Goal: Transaction & Acquisition: Purchase product/service

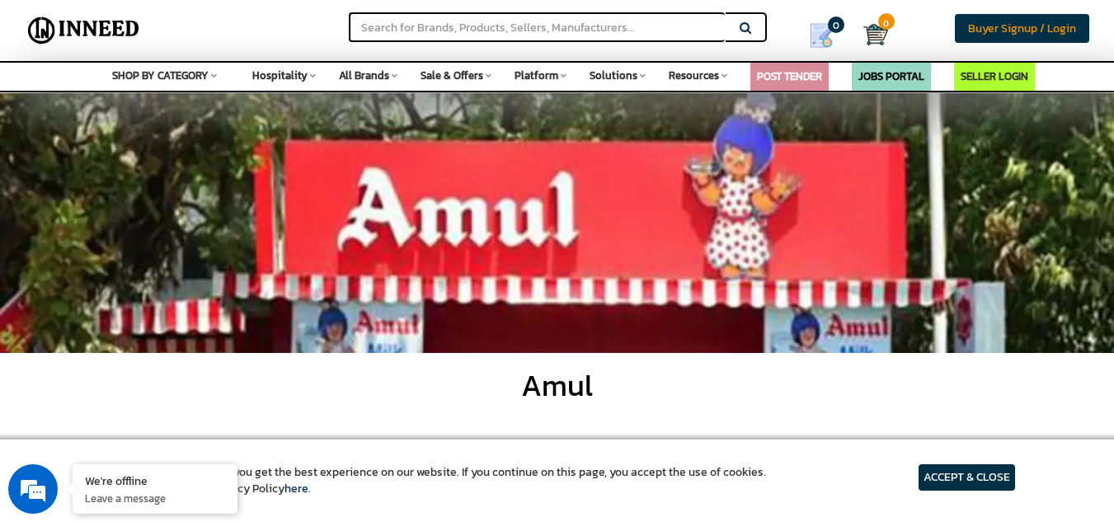
click at [995, 20] on span "Buyer Signup / Login" at bounding box center [1022, 28] width 108 height 17
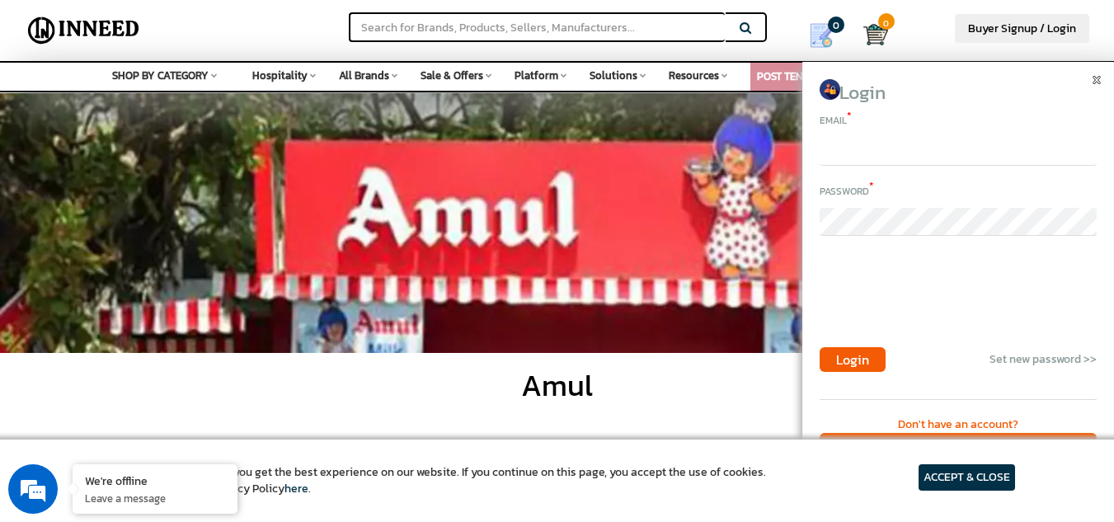
click at [873, 155] on input "email" at bounding box center [958, 152] width 277 height 28
type input "akshaypawaskar7779@gmail.com"
click at [859, 356] on span "Login" at bounding box center [852, 360] width 33 height 20
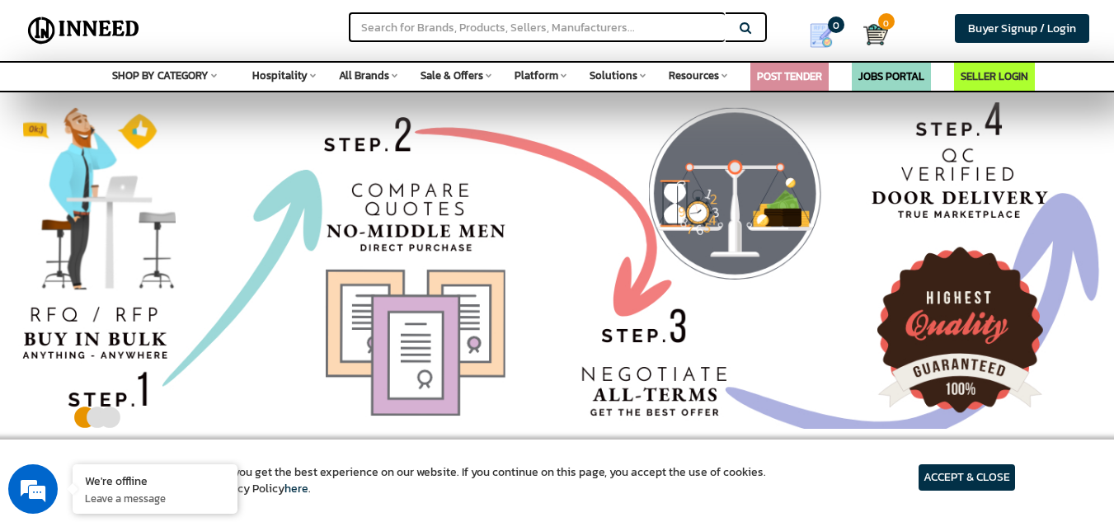
click at [591, 2] on div "Search Buyer Signup / Login Login Email * Password * Login Set new password >>" at bounding box center [557, 30] width 1114 height 61
click at [566, 13] on input "text" at bounding box center [537, 27] width 376 height 30
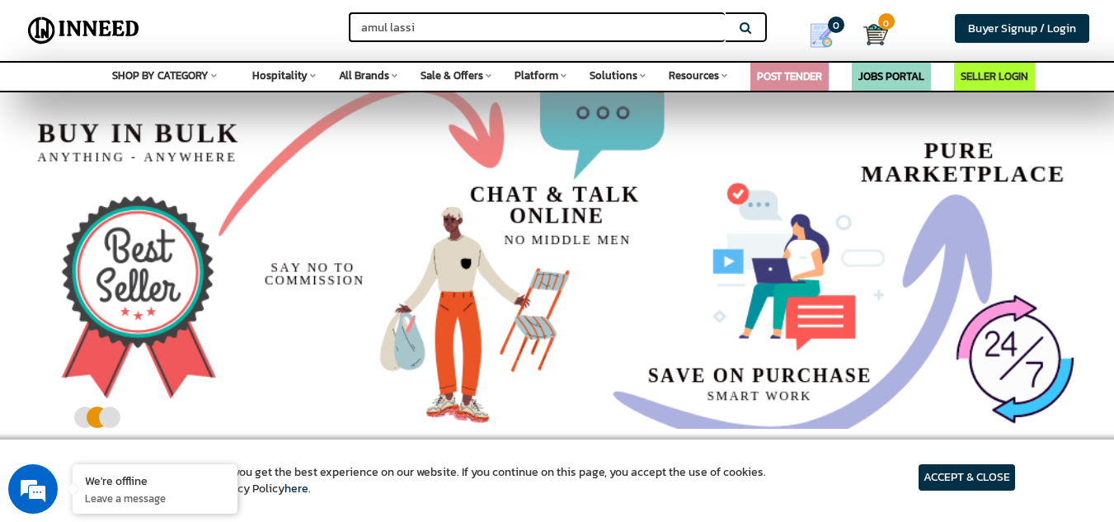
type input "amul lassi"
click at [726, 12] on button "Search" at bounding box center [746, 27] width 41 height 30
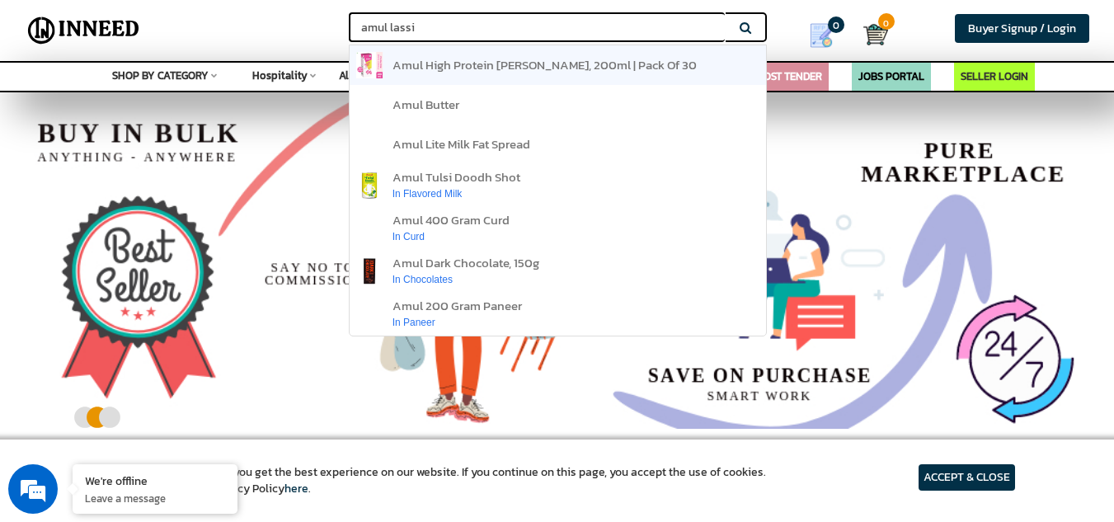
click at [623, 63] on span "amul high protein rose lassi, 200ml | pack of 30" at bounding box center [545, 64] width 304 height 19
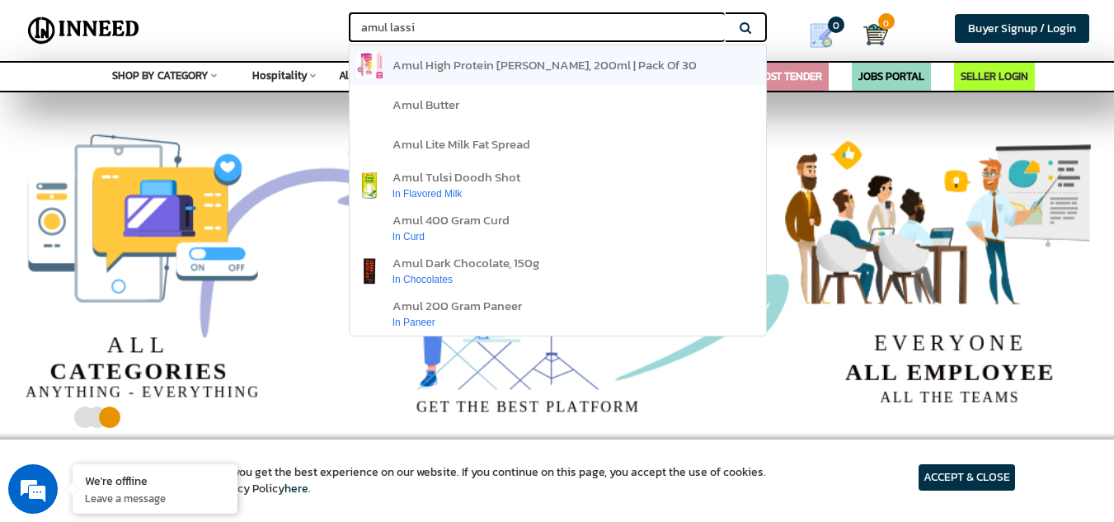
click at [623, 63] on span "amul high protein rose lassi, 200ml | pack of 30" at bounding box center [545, 64] width 304 height 19
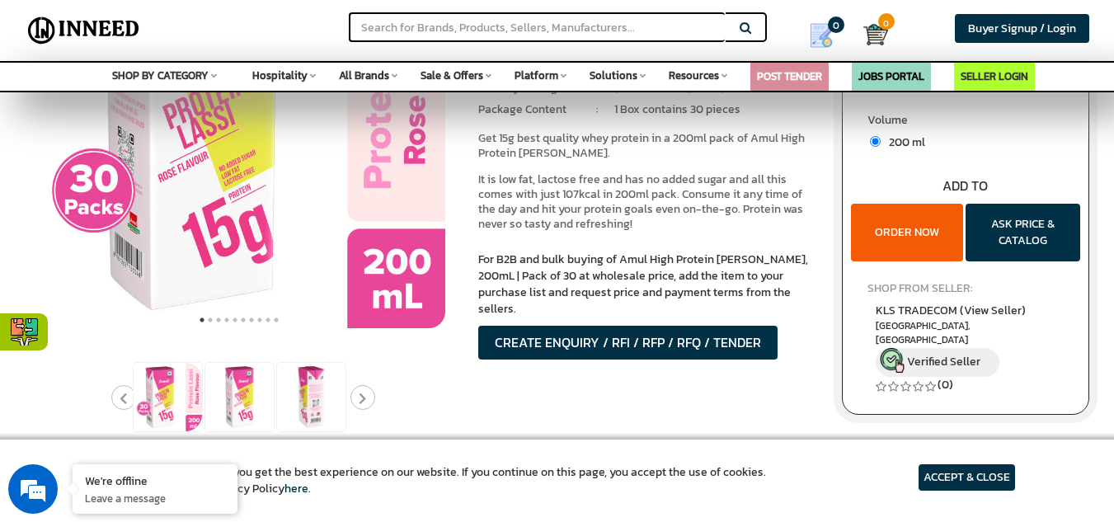
scroll to position [241, 0]
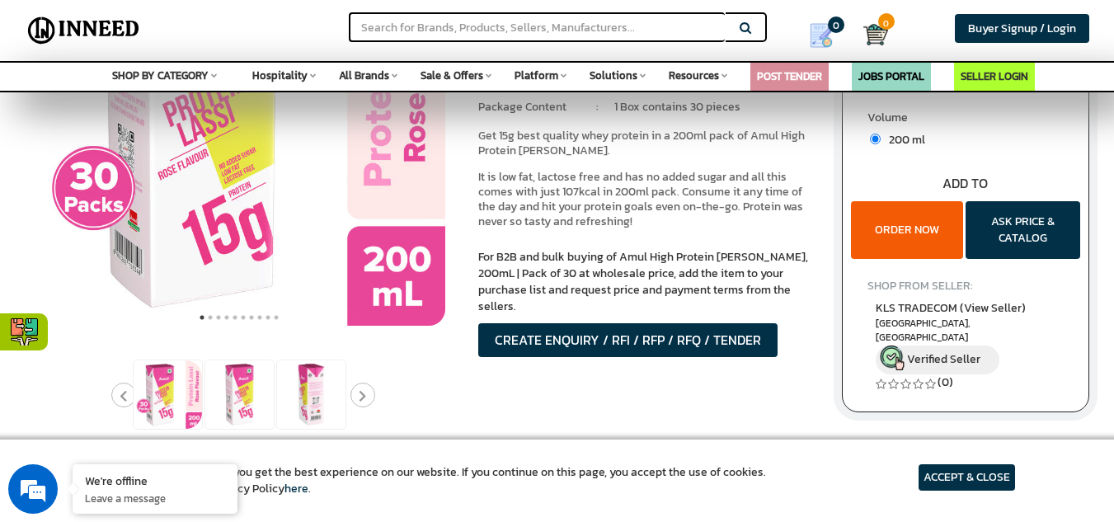
click at [912, 248] on button "ORDER NOW" at bounding box center [907, 230] width 112 height 58
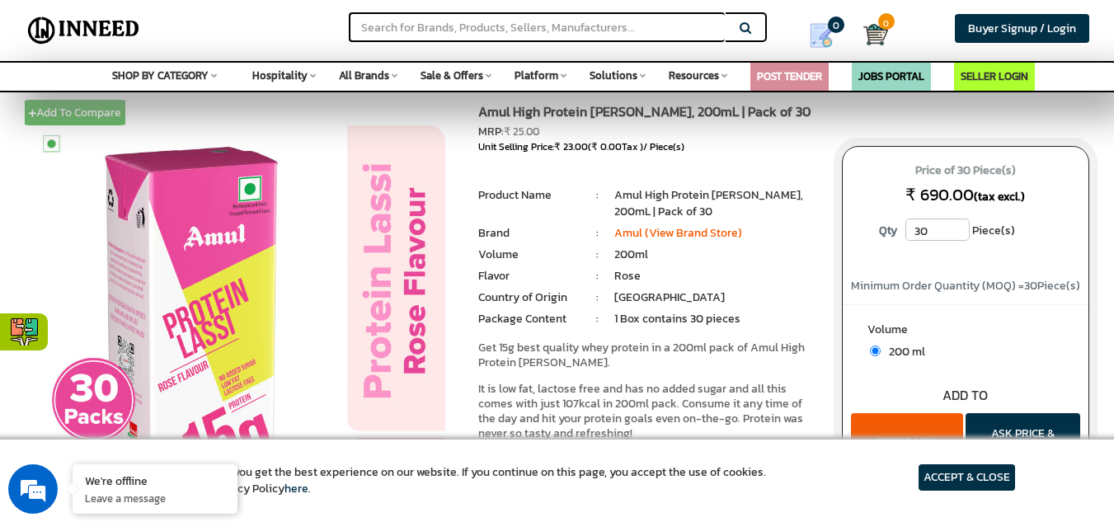
scroll to position [32, 0]
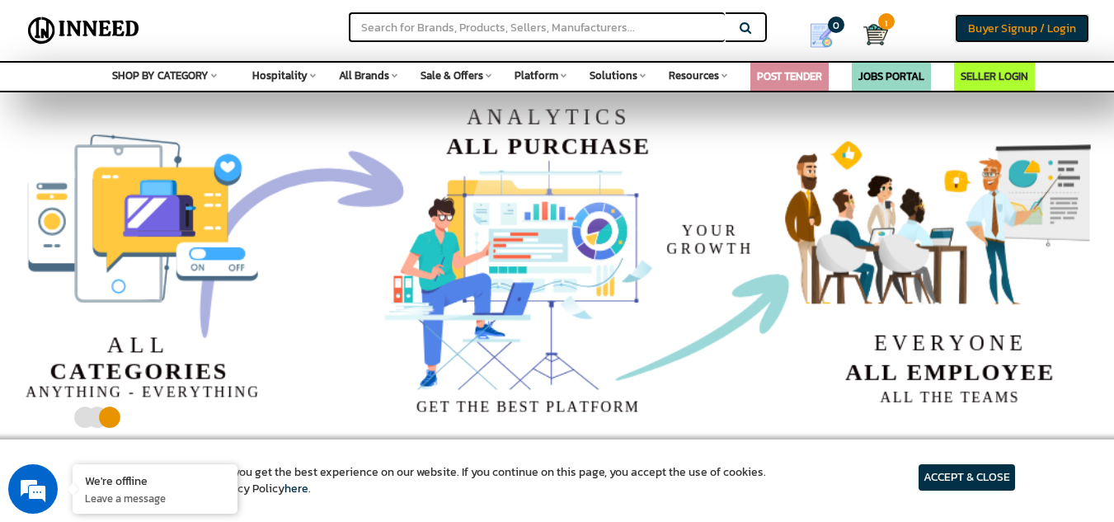
click at [998, 30] on span "Buyer Signup / Login" at bounding box center [1022, 28] width 108 height 17
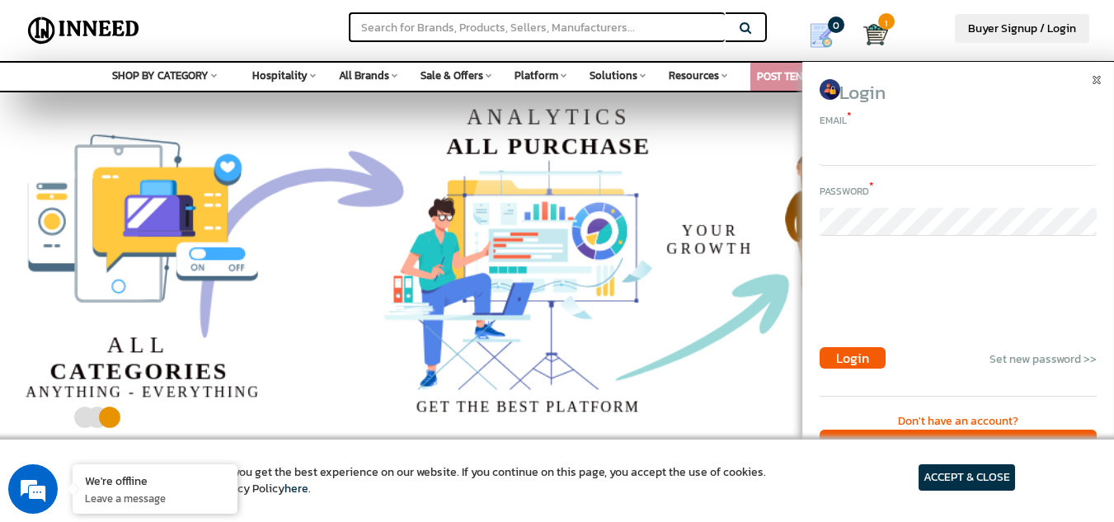
click at [863, 148] on input "email" at bounding box center [958, 152] width 277 height 28
type input "akshaypawaskar7779@gmail.com"
click at [858, 354] on span "Login" at bounding box center [852, 358] width 33 height 20
click at [858, 358] on span "Login" at bounding box center [852, 358] width 33 height 20
click at [858, 356] on span "Login" at bounding box center [852, 358] width 33 height 20
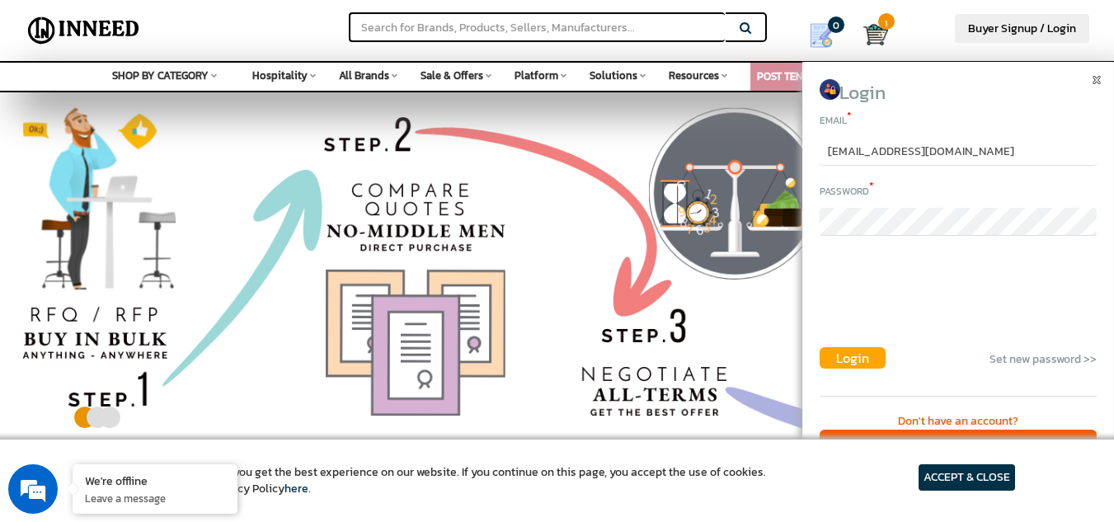
click at [858, 356] on span "Login" at bounding box center [852, 358] width 33 height 20
click at [864, 358] on span "Login" at bounding box center [852, 358] width 33 height 20
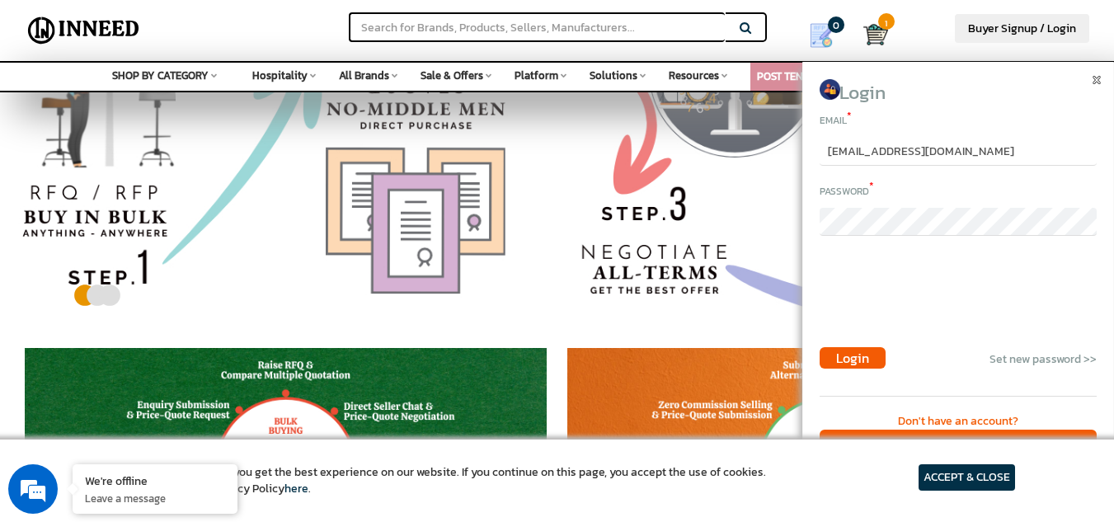
scroll to position [130, 0]
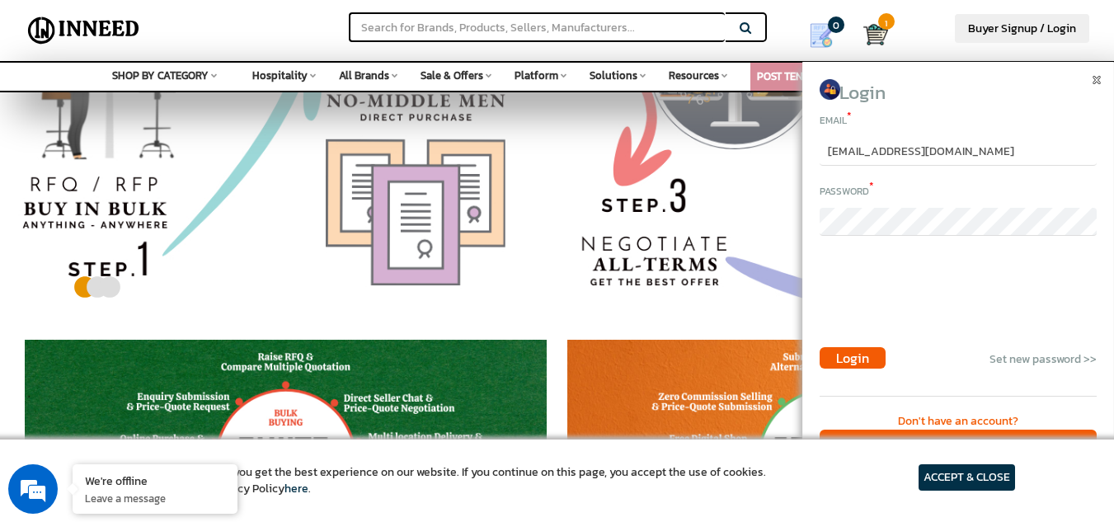
click at [959, 473] on article "ACCEPT & CLOSE" at bounding box center [967, 477] width 97 height 26
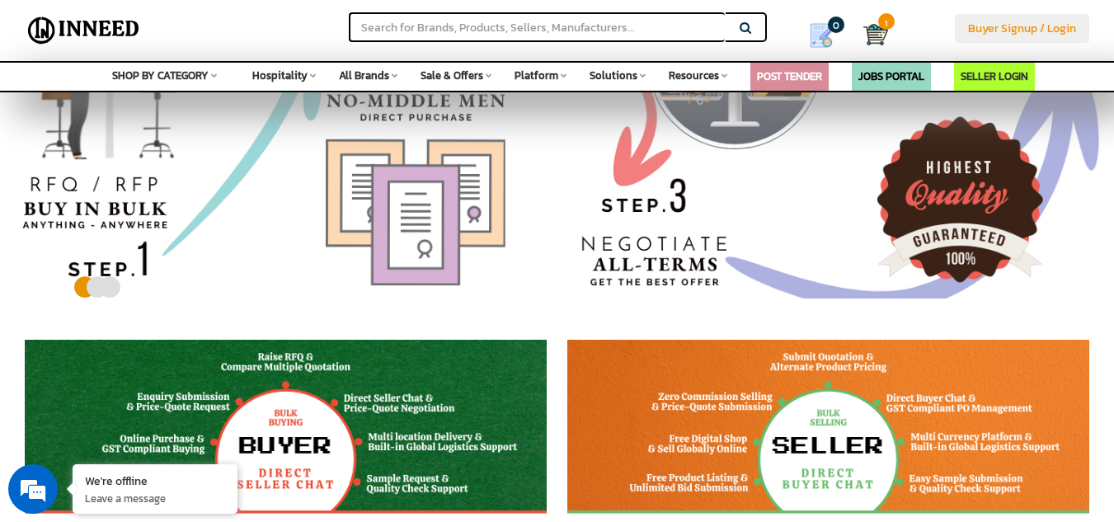
click at [1018, 26] on span "Buyer Signup / Login" at bounding box center [1022, 28] width 108 height 17
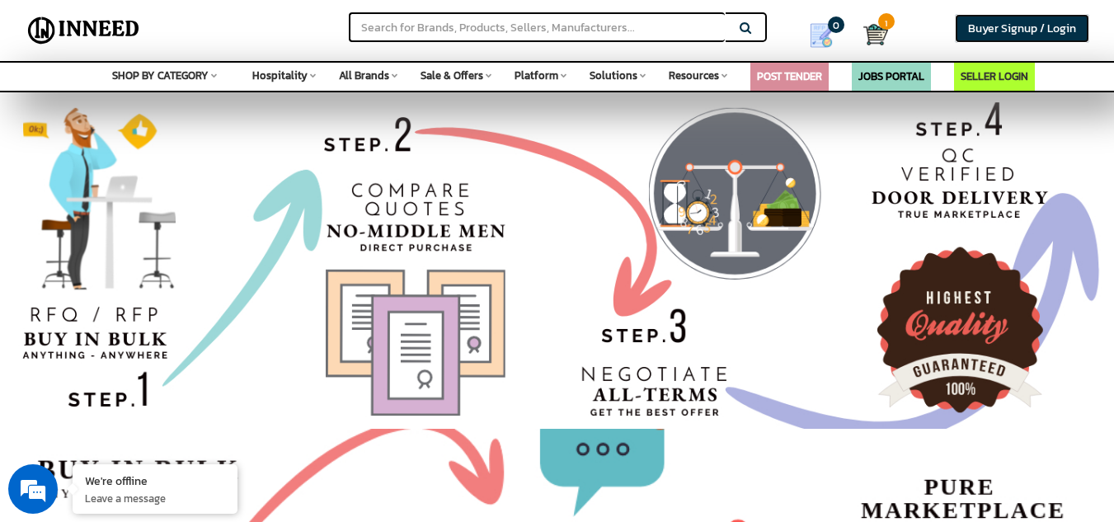
click at [1038, 17] on link "Buyer Signup / Login" at bounding box center [1022, 28] width 134 height 29
click at [1031, 28] on span "Buyer Signup / Login" at bounding box center [1022, 28] width 108 height 17
click at [1029, 31] on span "Buyer Signup / Login" at bounding box center [1022, 28] width 108 height 17
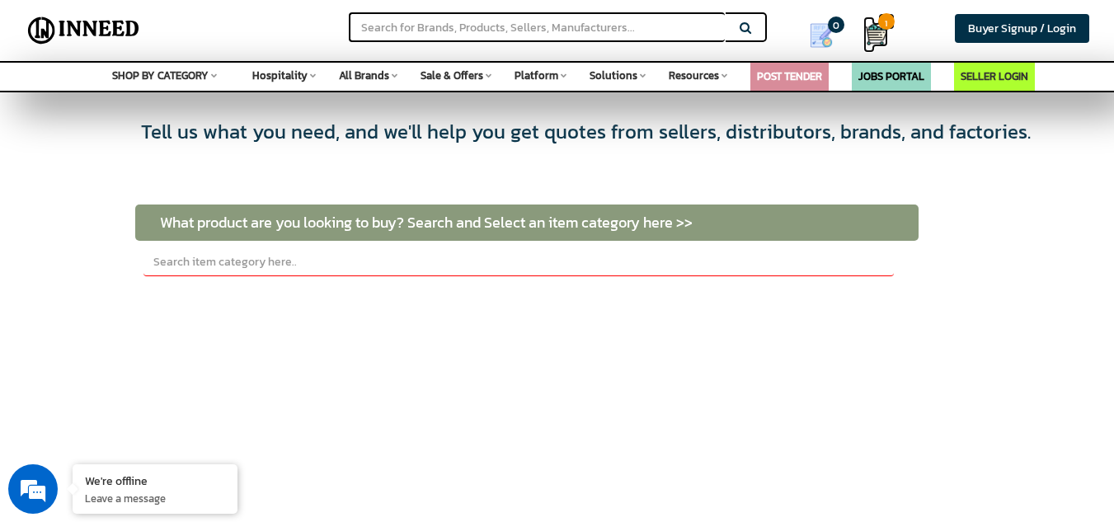
click at [878, 31] on img at bounding box center [876, 34] width 25 height 25
click at [879, 36] on img at bounding box center [876, 34] width 25 height 25
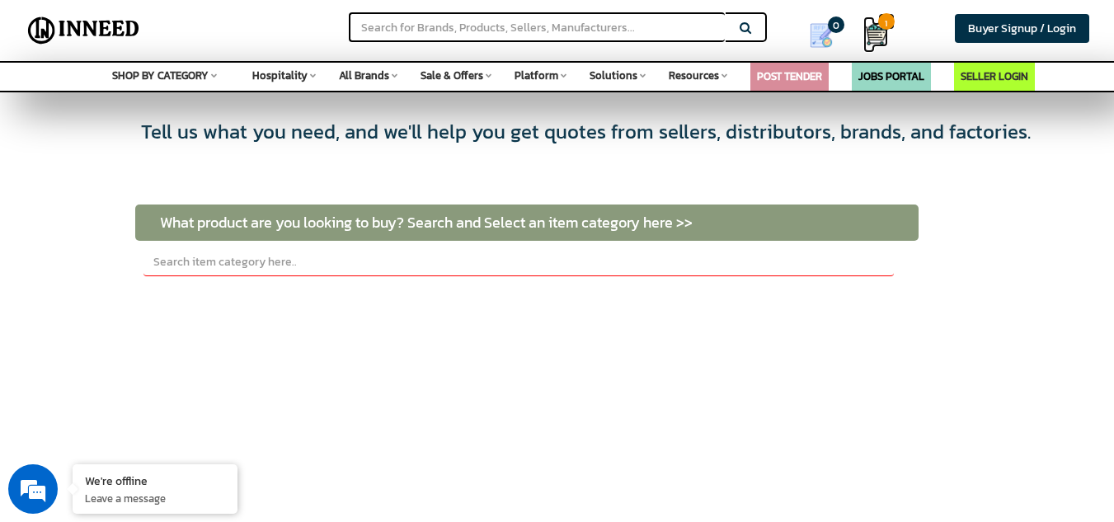
click at [879, 36] on img at bounding box center [876, 34] width 25 height 25
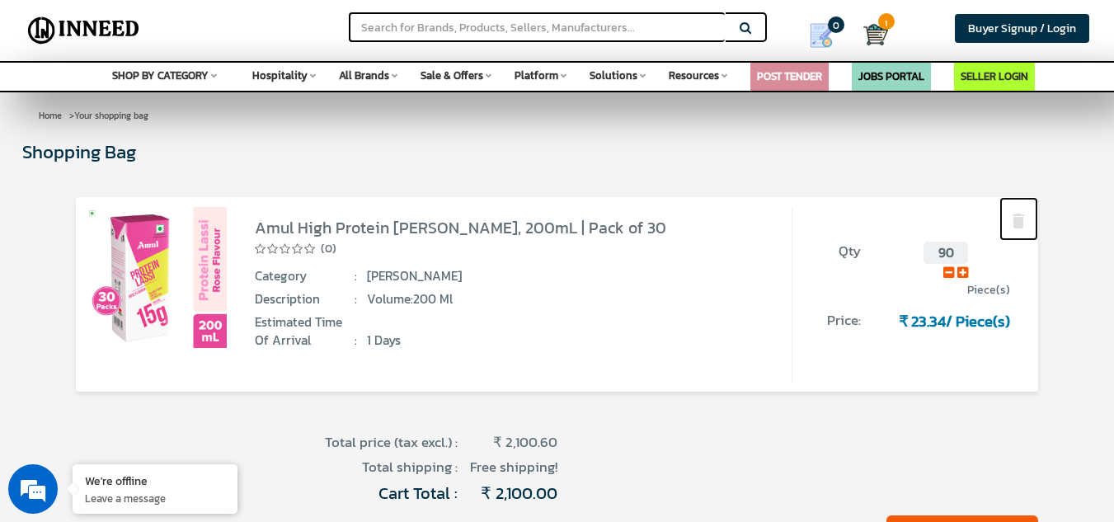
click at [1018, 214] on img at bounding box center [1019, 221] width 20 height 20
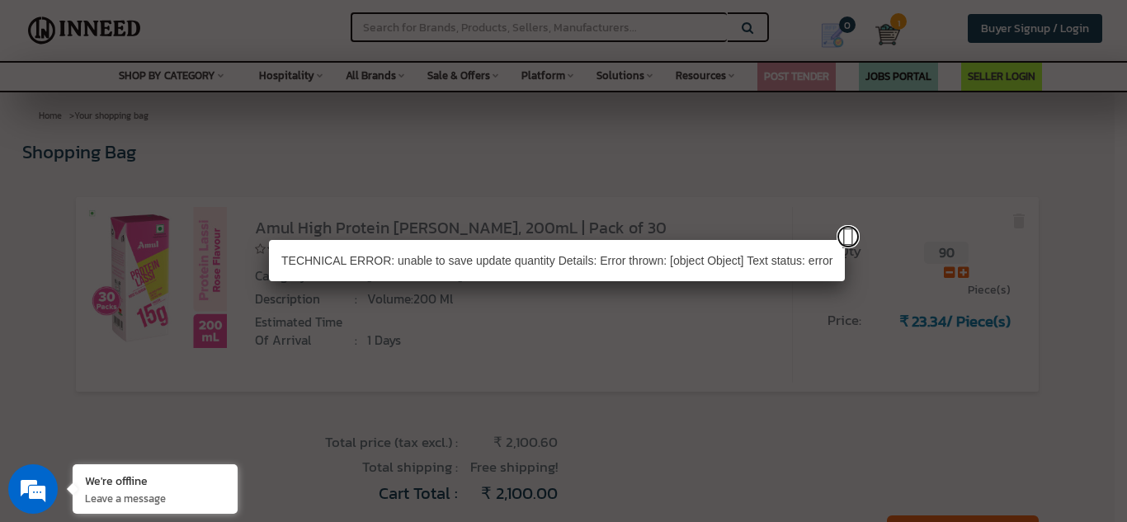
click at [846, 238] on link at bounding box center [847, 236] width 23 height 23
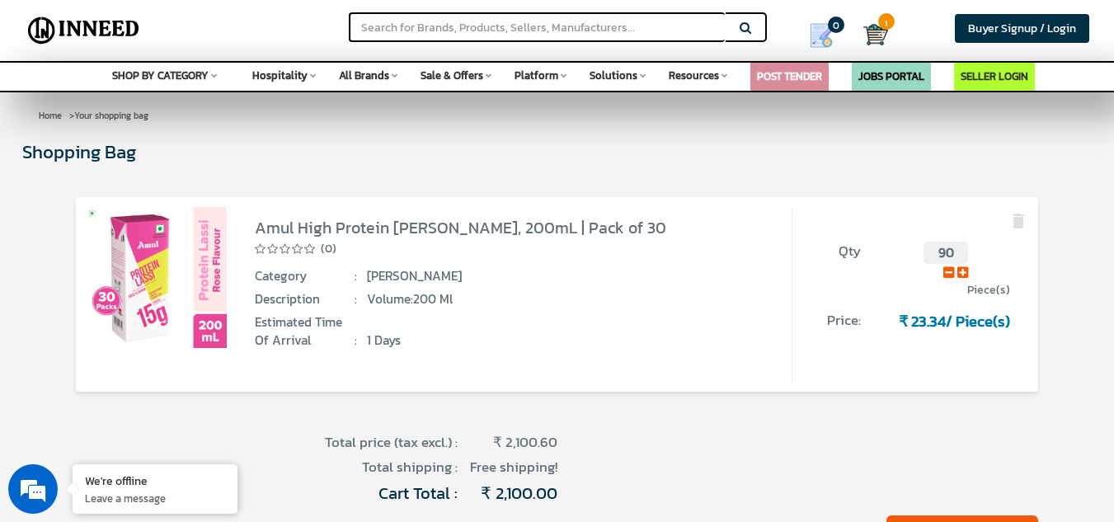
click at [947, 256] on input "90" at bounding box center [946, 253] width 45 height 22
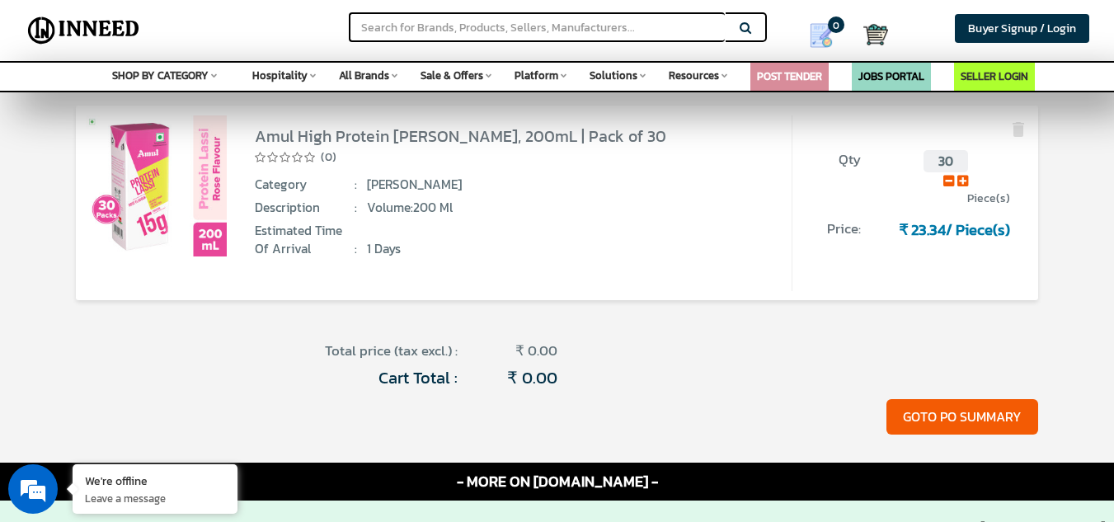
scroll to position [32, 0]
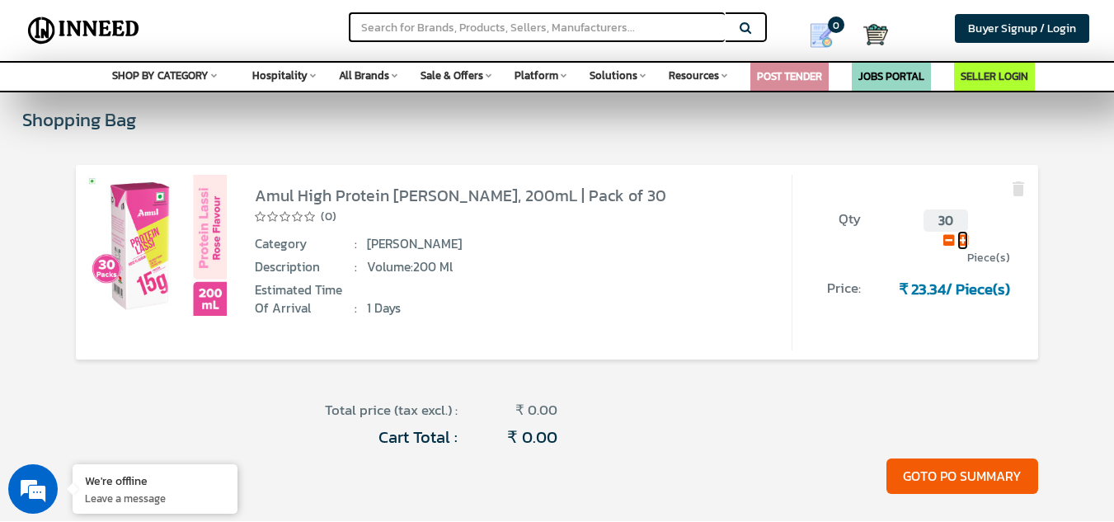
click at [966, 238] on icon at bounding box center [963, 240] width 11 height 12
click at [838, 146] on div "Shopping Bag Your shopping bag is empty. Last product added Amul High Protein R…" at bounding box center [557, 302] width 1070 height 393
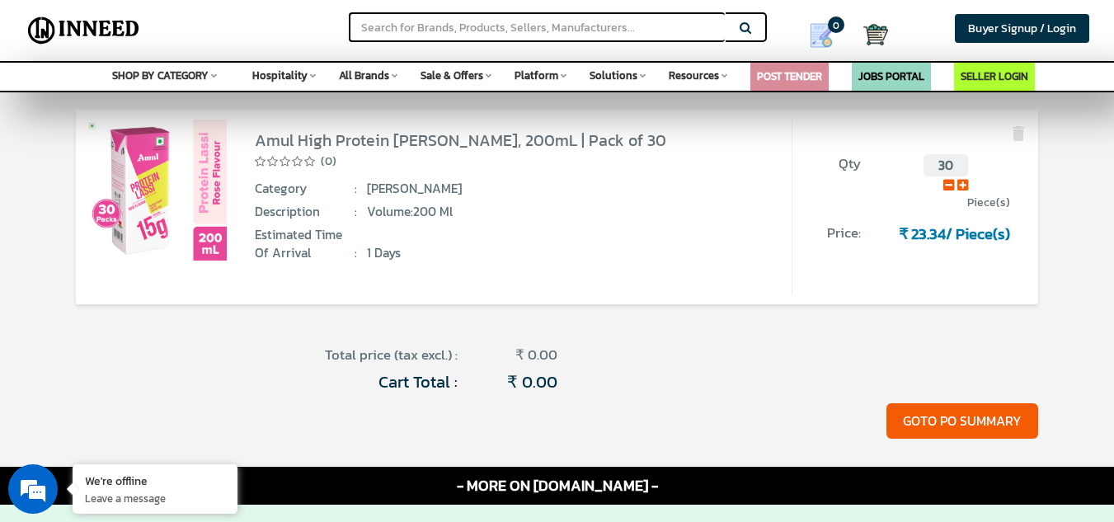
scroll to position [86, 0]
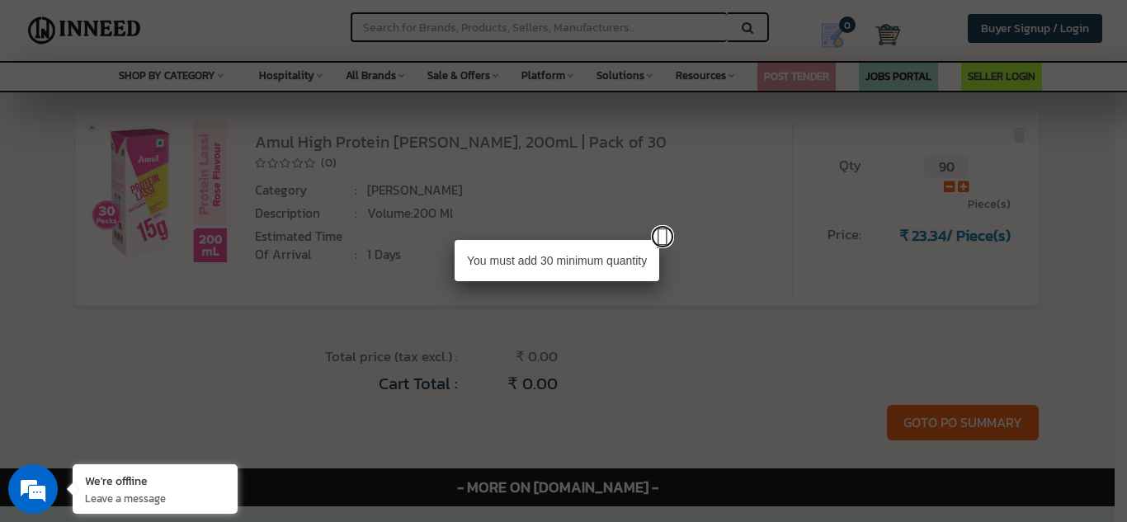
click at [662, 232] on link at bounding box center [662, 236] width 23 height 23
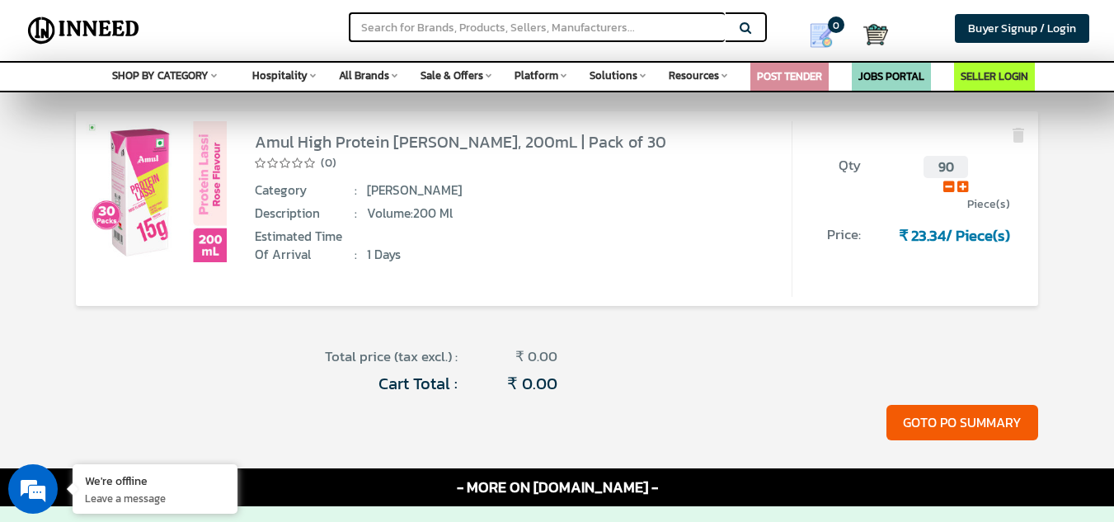
drag, startPoint x: 948, startPoint y: 167, endPoint x: 942, endPoint y: 228, distance: 61.3
click at [948, 168] on input "90" at bounding box center [946, 167] width 45 height 22
click at [1048, 238] on div "Amul High Protein Rose Lassi, 200mL | Pack of 30 (0)" at bounding box center [557, 216] width 1070 height 210
click at [967, 187] on icon at bounding box center [963, 187] width 11 height 12
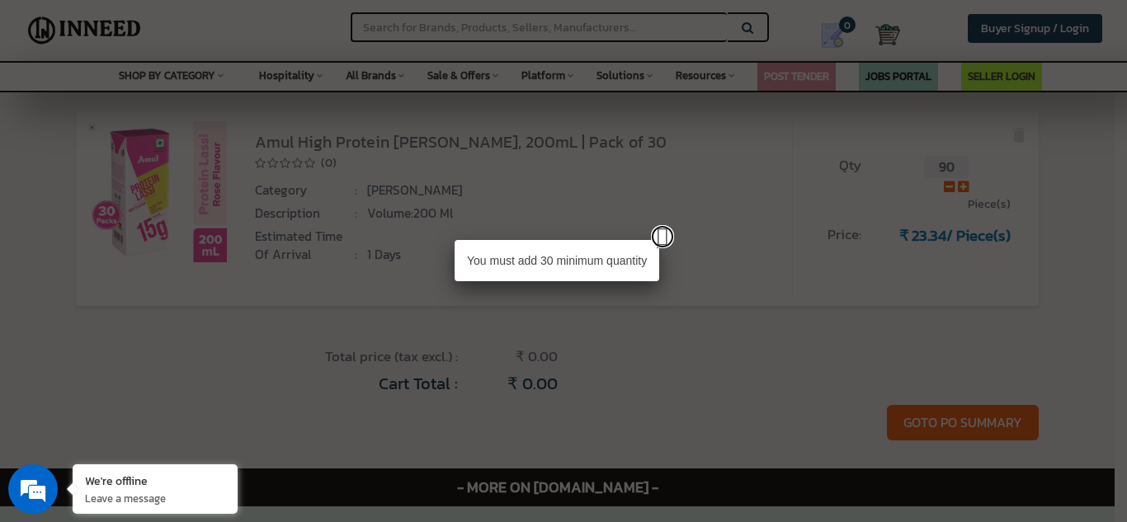
click at [666, 235] on link at bounding box center [662, 236] width 23 height 23
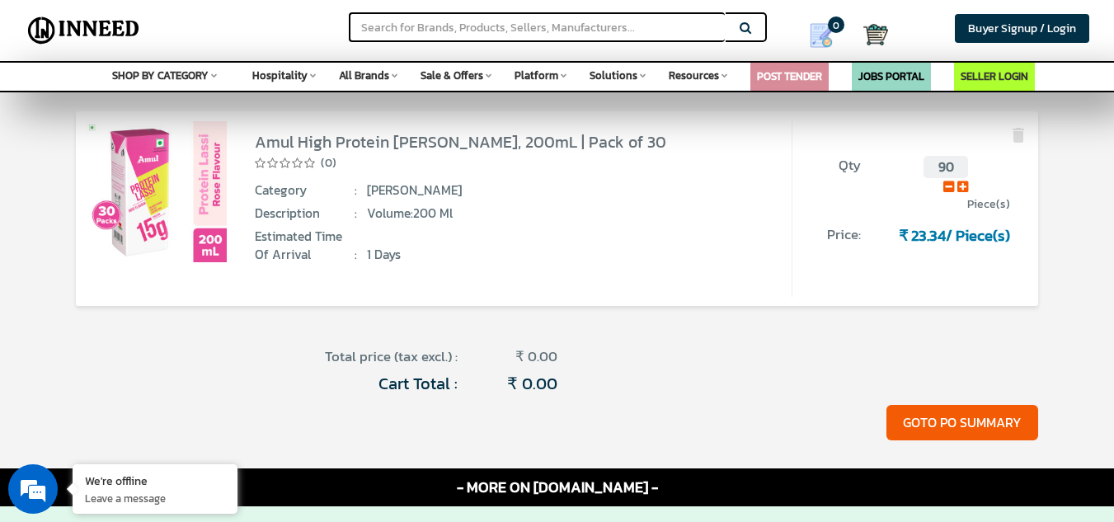
click at [947, 163] on input "90" at bounding box center [946, 167] width 45 height 22
click at [968, 187] on icon at bounding box center [963, 187] width 11 height 12
type input "90"
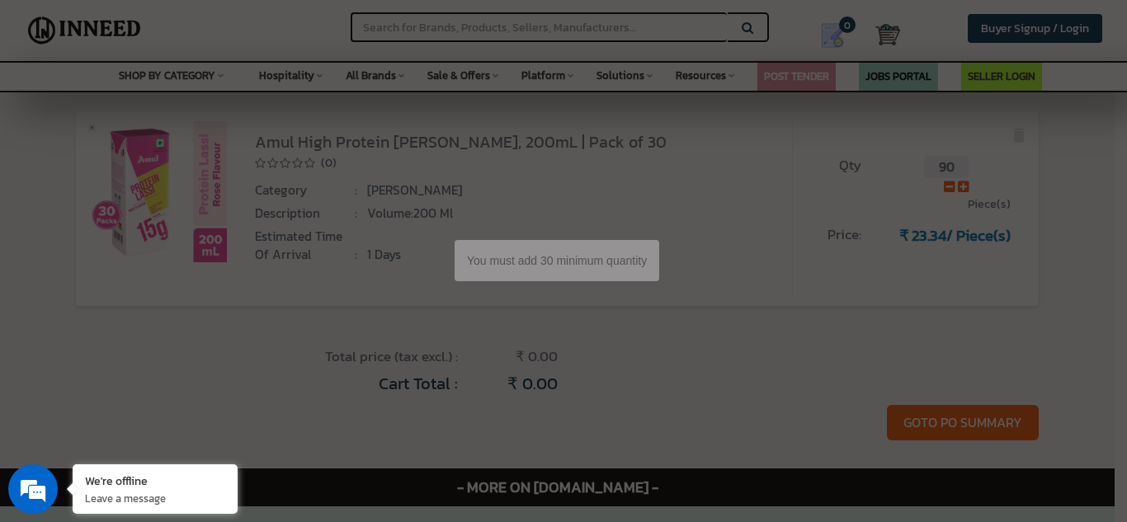
click at [1057, 239] on div "You must add 30 minimum quantity" at bounding box center [563, 261] width 1127 height 522
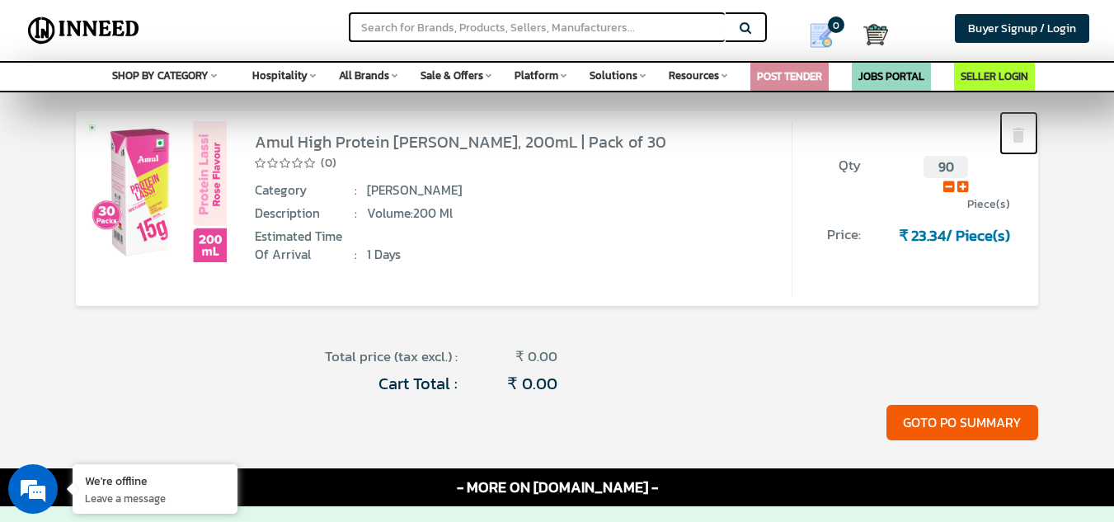
click at [1016, 134] on img at bounding box center [1019, 135] width 20 height 20
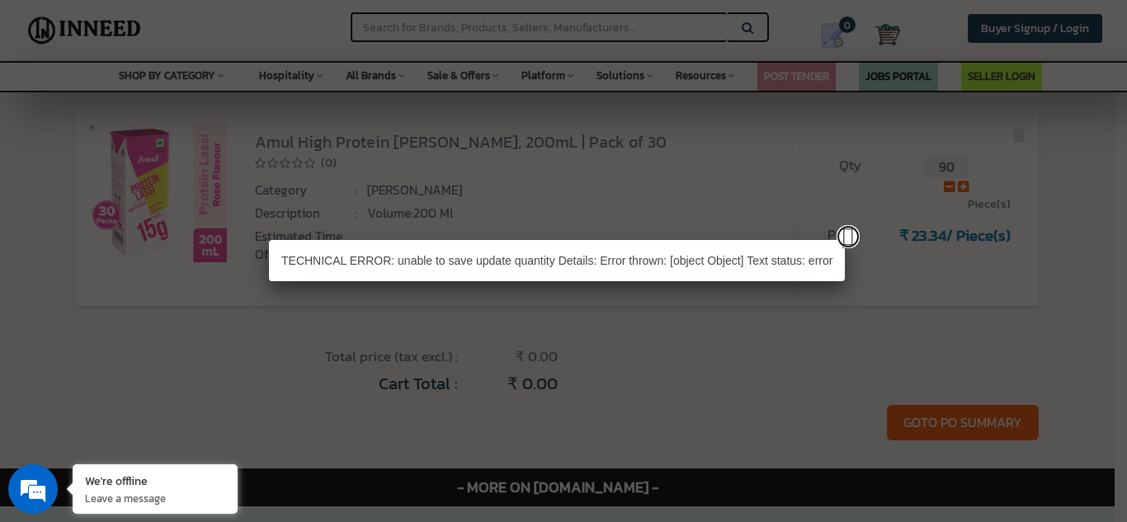
click at [851, 236] on link at bounding box center [847, 236] width 23 height 23
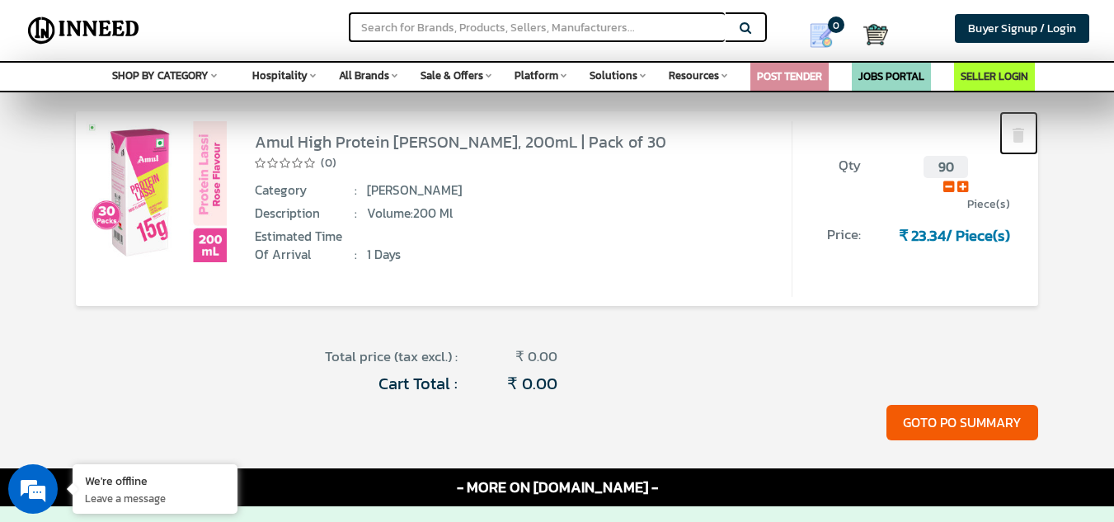
click at [1027, 135] on img at bounding box center [1019, 135] width 20 height 20
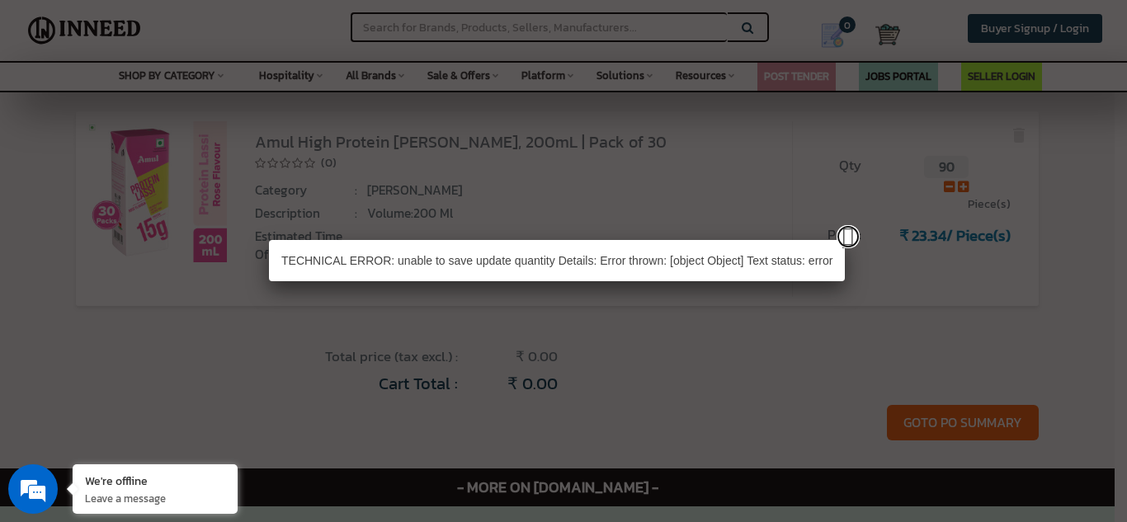
click at [853, 236] on link at bounding box center [847, 236] width 23 height 23
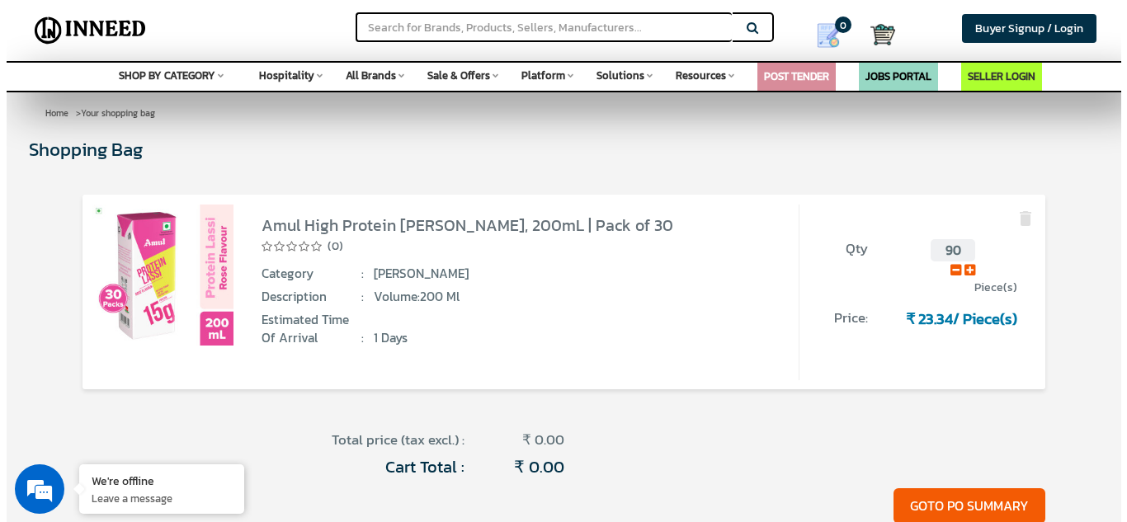
scroll to position [2, 0]
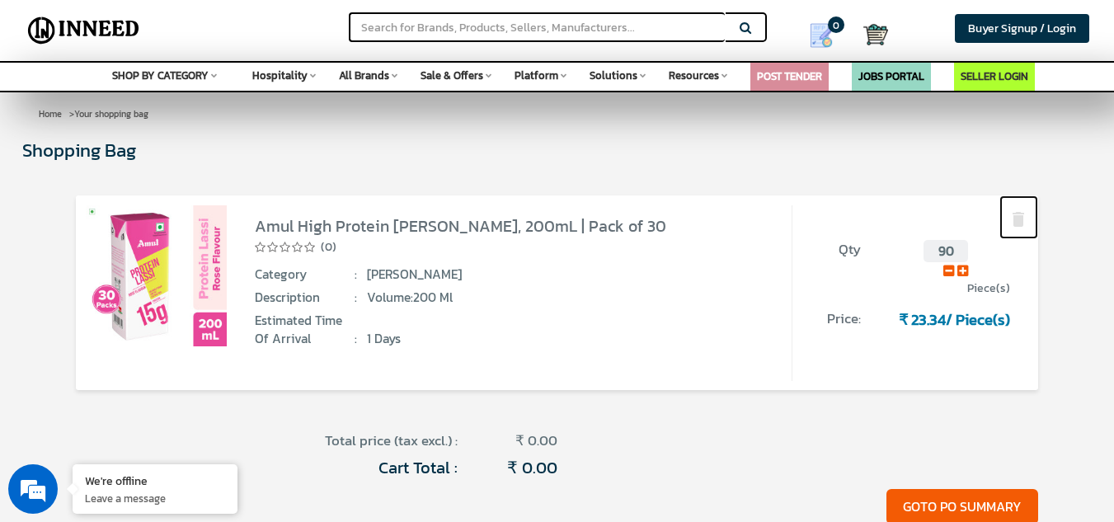
click at [1021, 217] on img at bounding box center [1019, 220] width 20 height 20
click at [944, 503] on button "GOTO PO SUMMARY" at bounding box center [963, 506] width 152 height 35
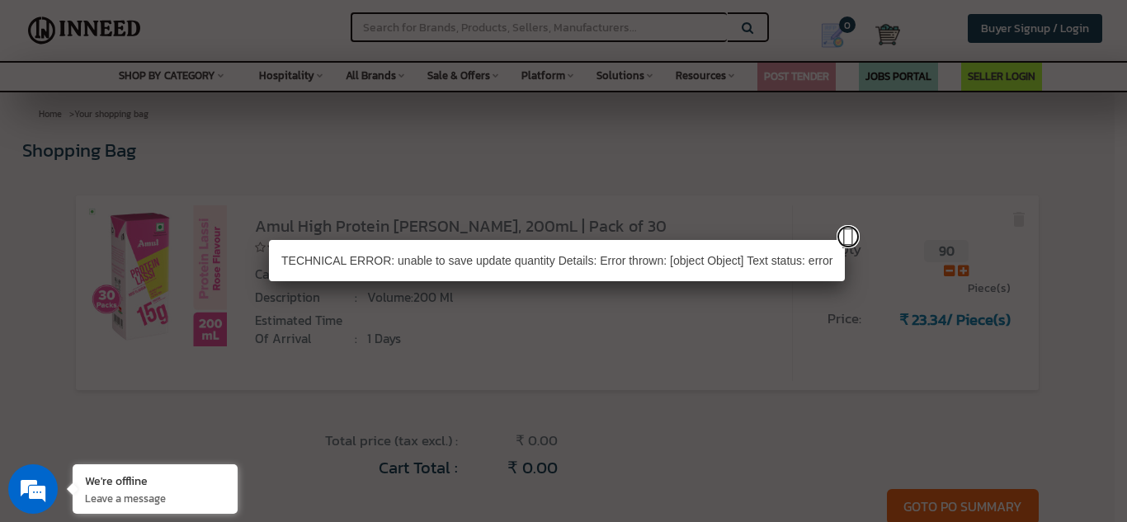
click at [848, 228] on link at bounding box center [847, 236] width 23 height 23
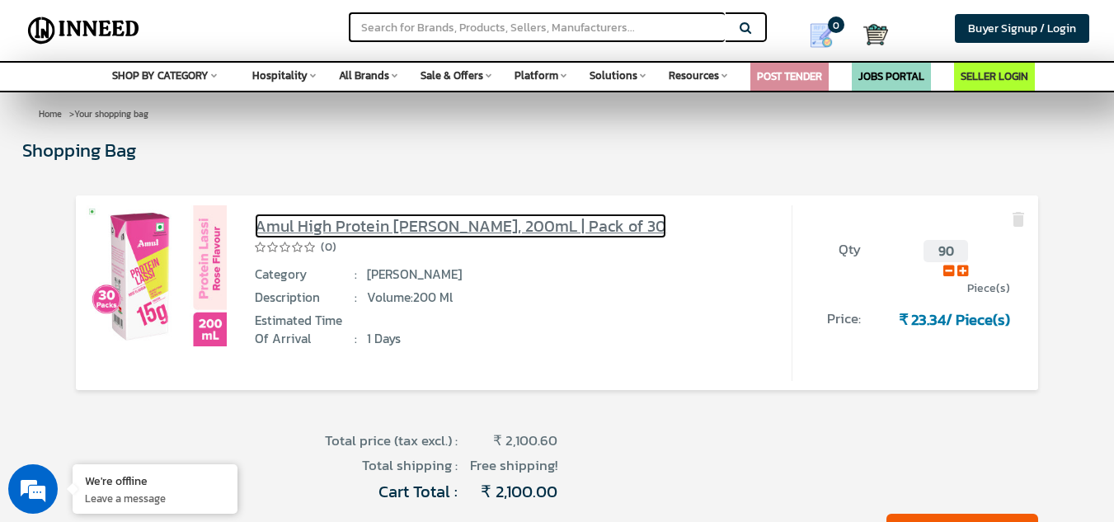
click at [282, 225] on link "Amul High Protein [PERSON_NAME], 200mL | Pack of 30" at bounding box center [461, 226] width 412 height 25
click at [539, 224] on link "Amul High Protein [PERSON_NAME], 200mL | Pack of 30" at bounding box center [461, 226] width 412 height 25
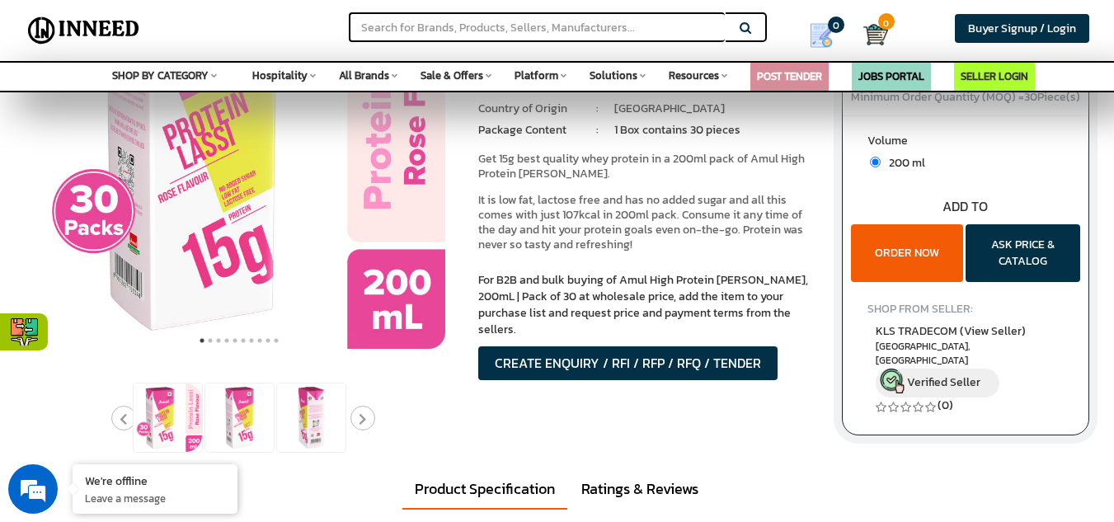
scroll to position [219, 0]
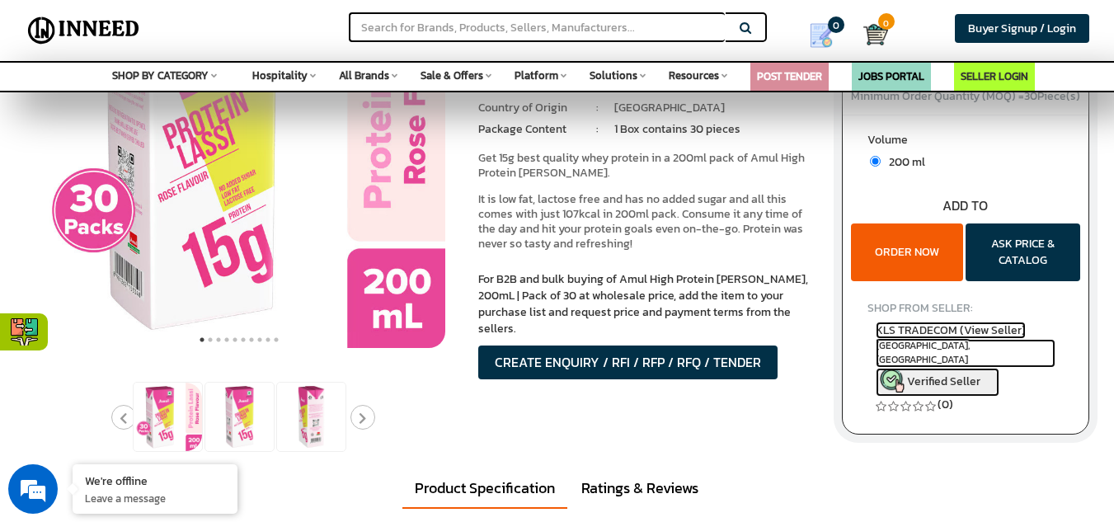
click at [987, 330] on span "KLS TRADECOM (View Seller)" at bounding box center [951, 330] width 150 height 17
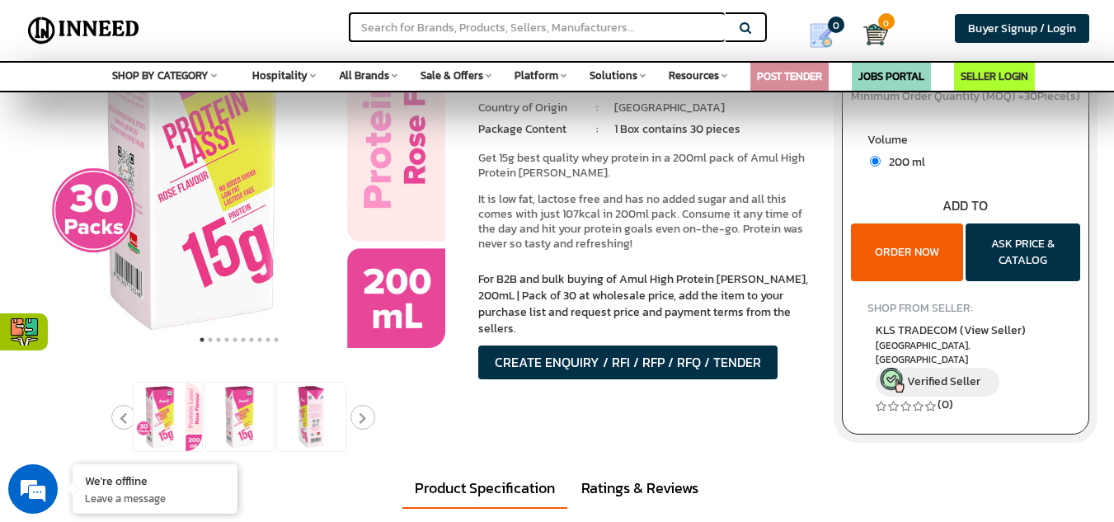
click at [898, 251] on button "ORDER NOW" at bounding box center [907, 253] width 112 height 58
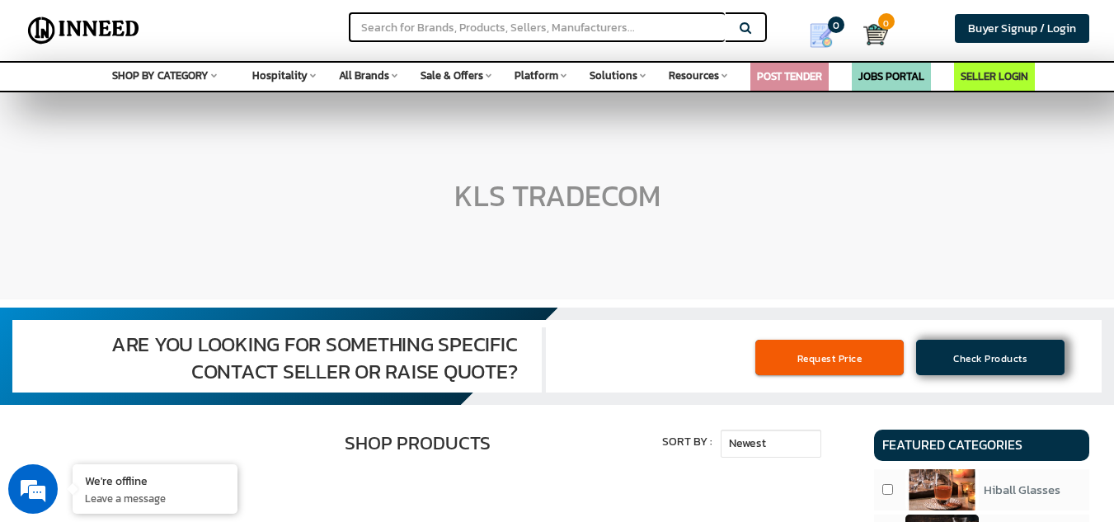
click at [945, 350] on link "Check Products" at bounding box center [990, 357] width 148 height 35
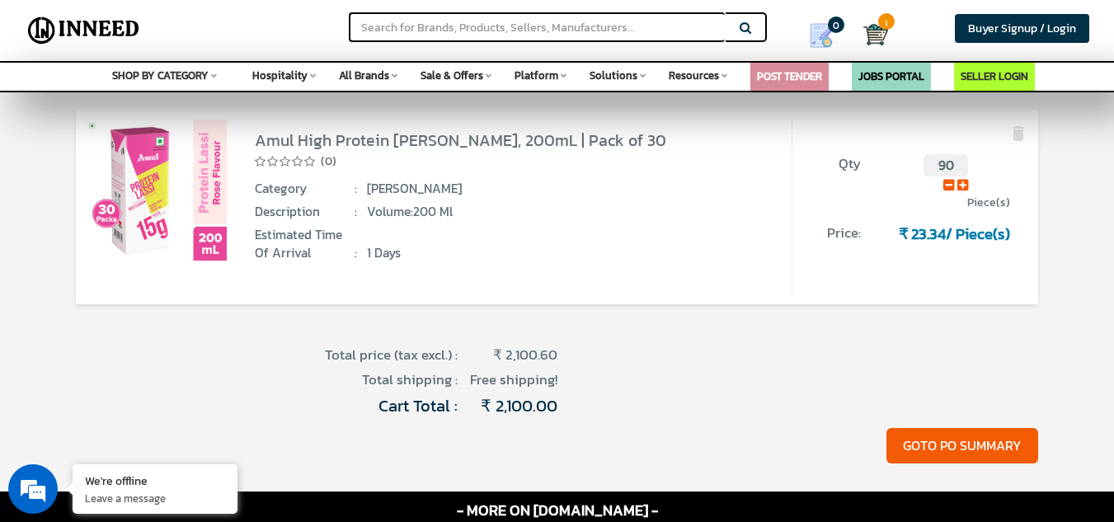
scroll to position [90, 0]
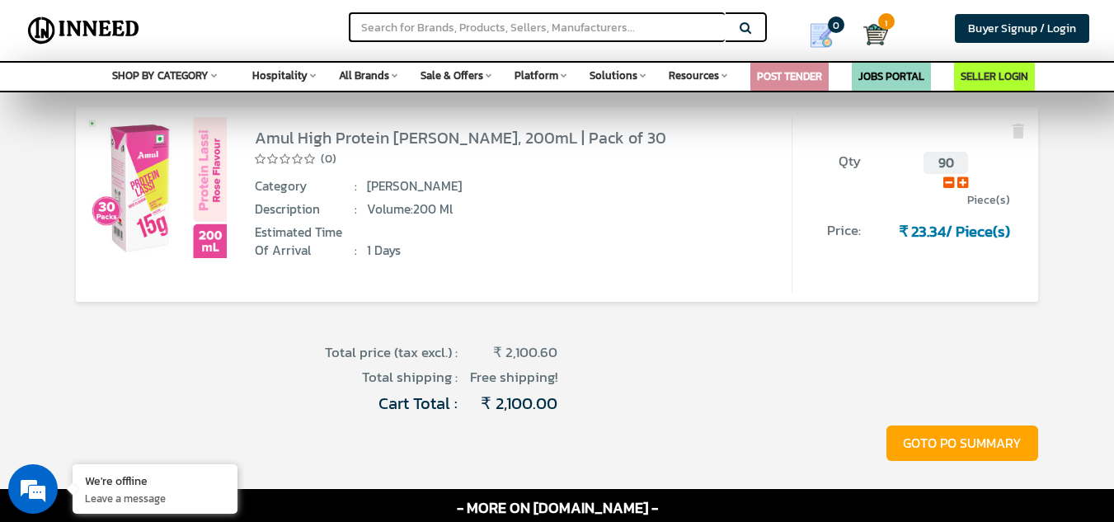
click at [986, 426] on button "GOTO PO SUMMARY" at bounding box center [963, 443] width 152 height 35
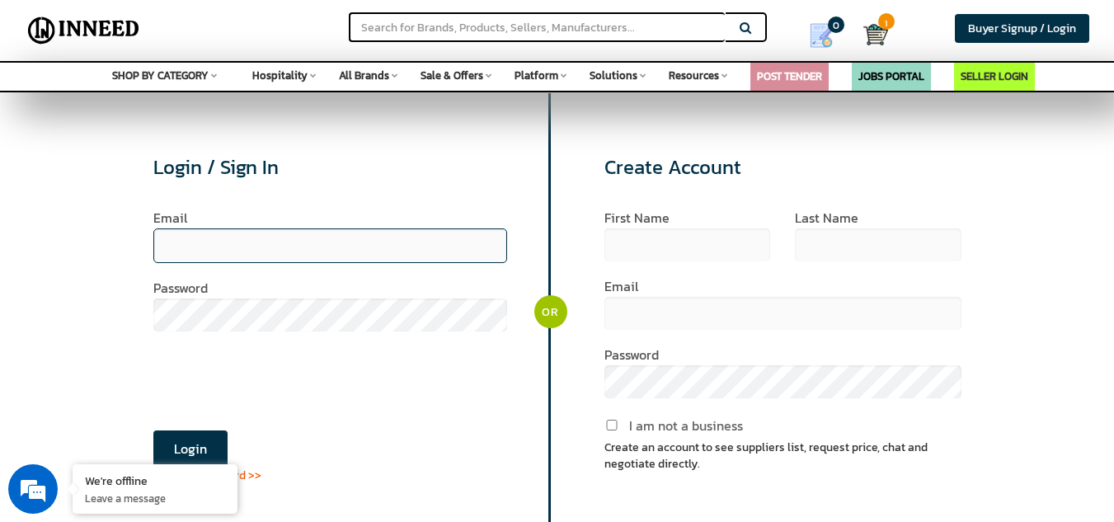
click at [221, 228] on input "email" at bounding box center [330, 245] width 355 height 35
type input "akshaypawaskar7779@gmail.com"
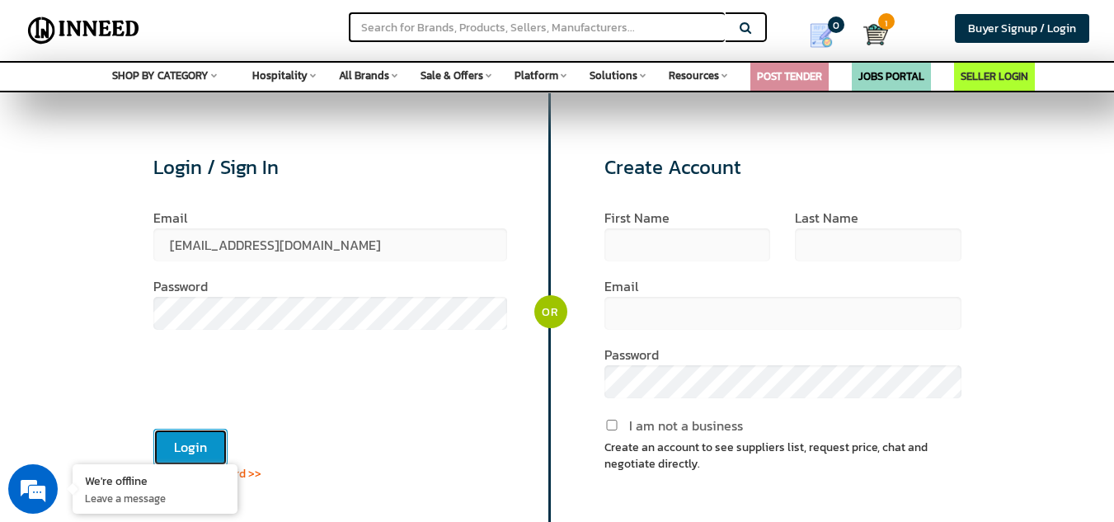
click at [191, 438] on button "Login" at bounding box center [190, 447] width 74 height 37
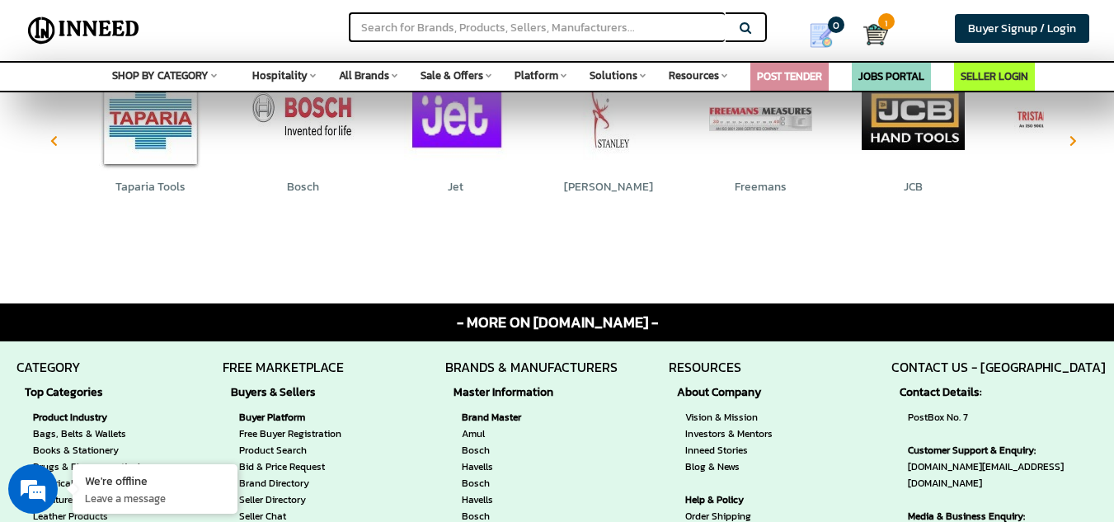
scroll to position [1332, 0]
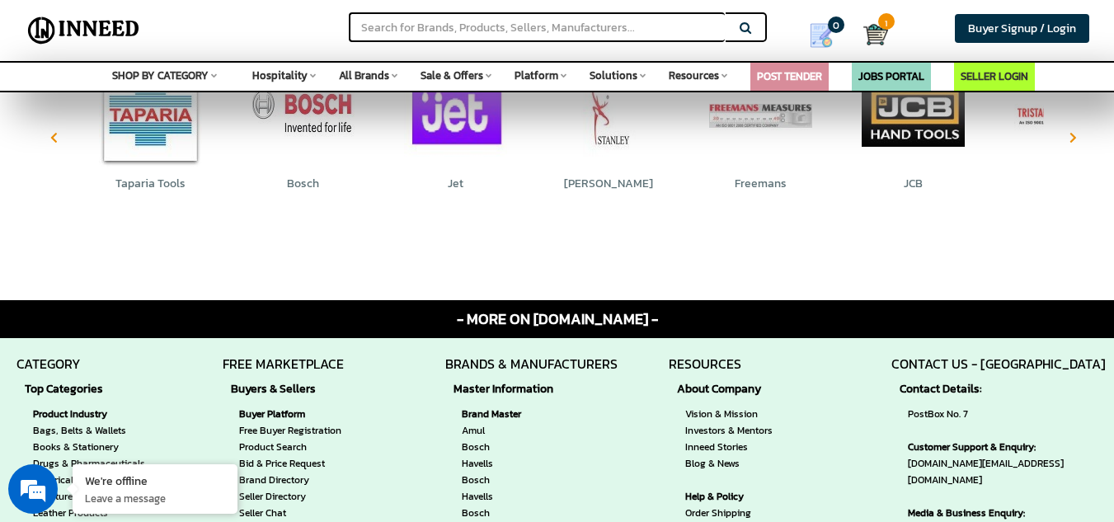
click at [338, 224] on section "Related Brands Taparia Tools Bosch Jet" at bounding box center [557, 161] width 1114 height 276
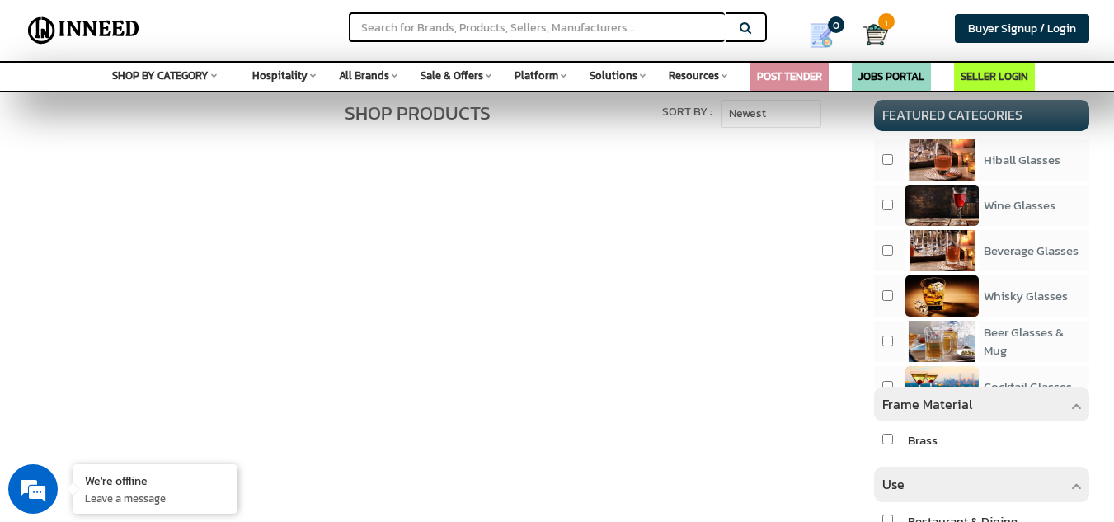
scroll to position [0, 0]
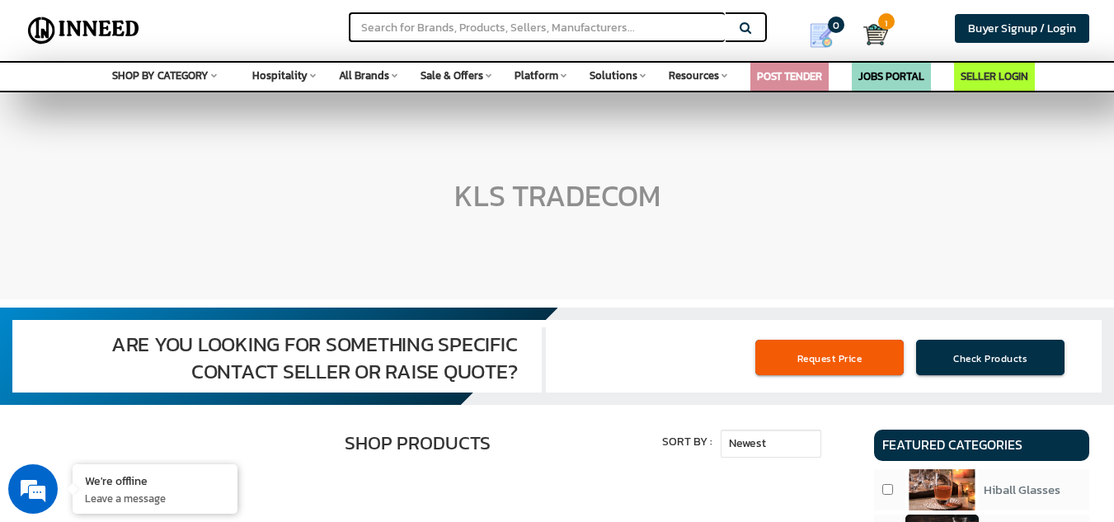
click at [947, 178] on div "KLS TRADECOM" at bounding box center [557, 196] width 1114 height 206
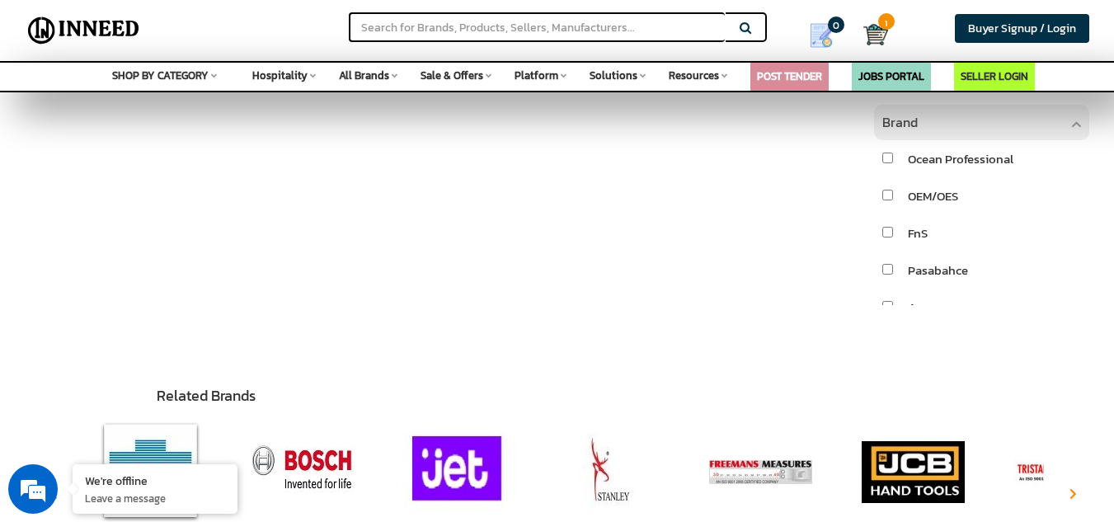
scroll to position [975, 0]
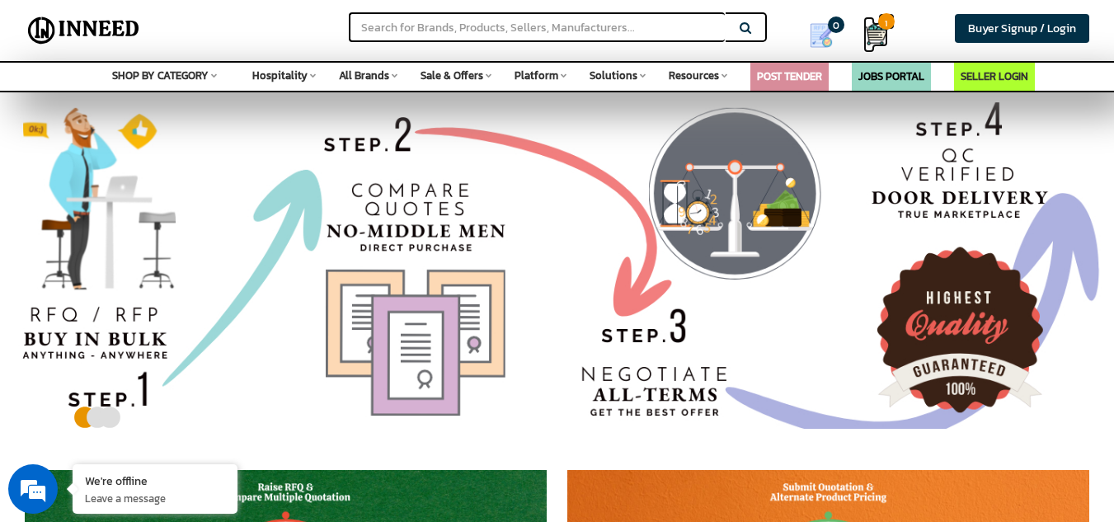
click at [880, 30] on img at bounding box center [876, 34] width 25 height 25
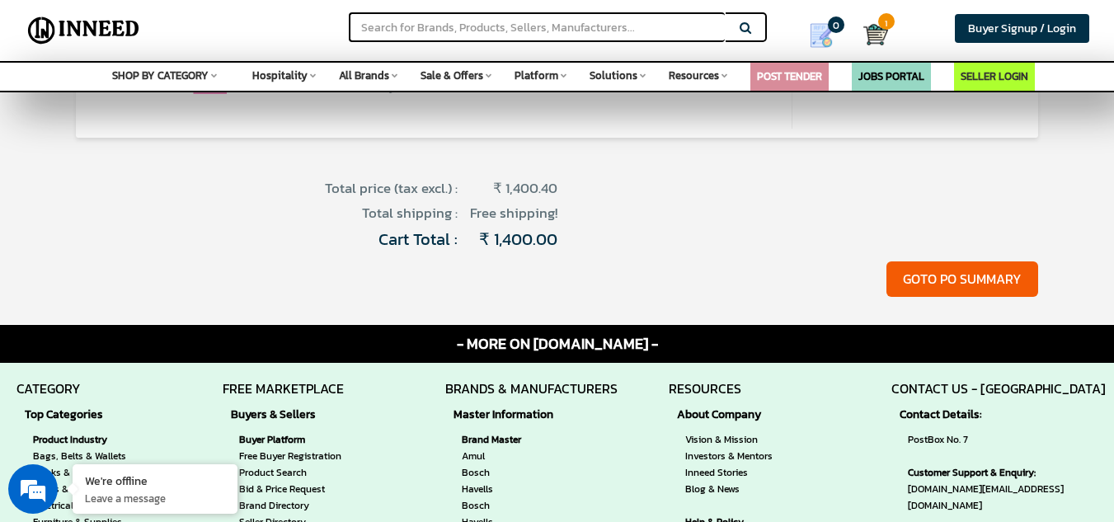
scroll to position [287, 0]
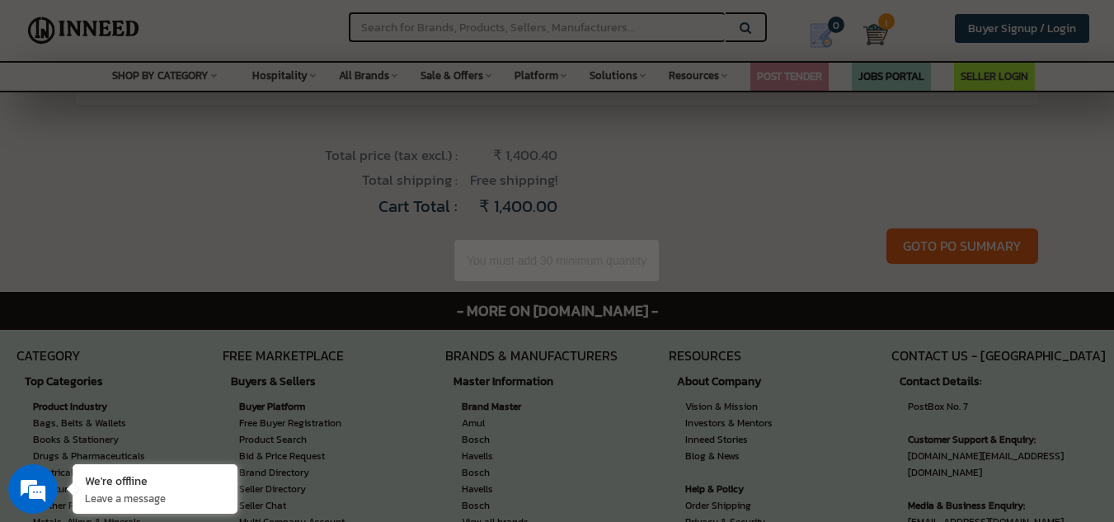
type input "60"
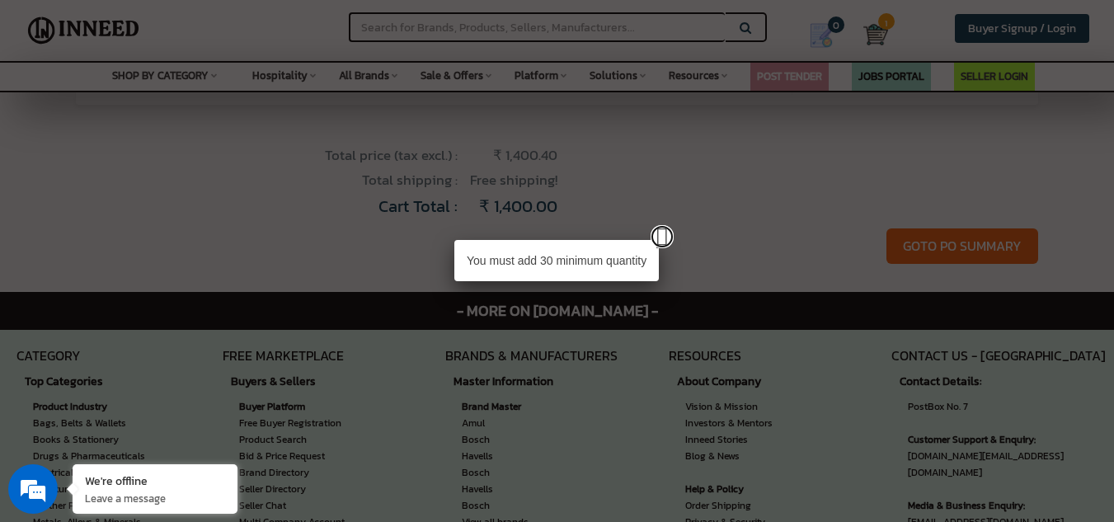
click at [662, 240] on link at bounding box center [662, 236] width 23 height 23
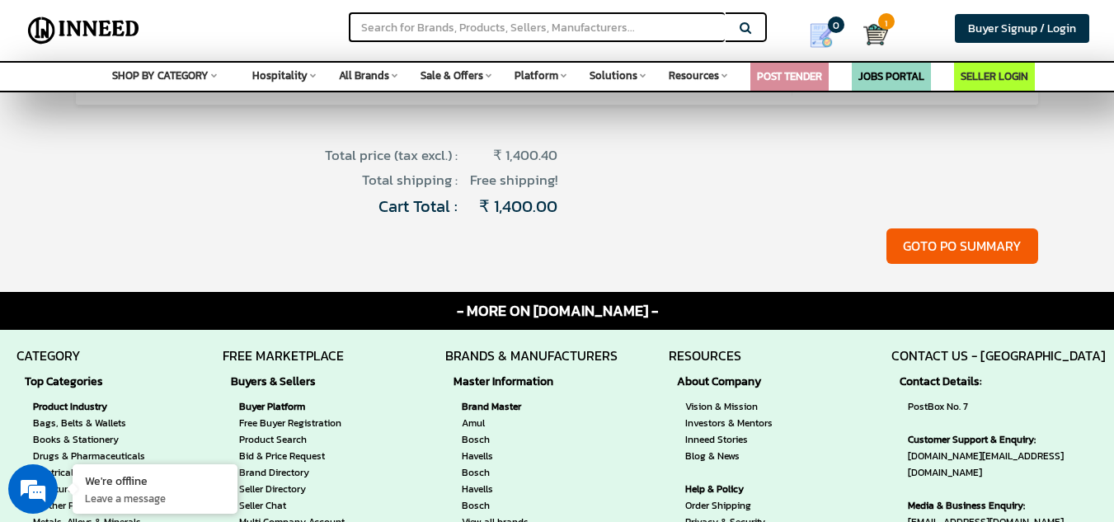
scroll to position [0, 0]
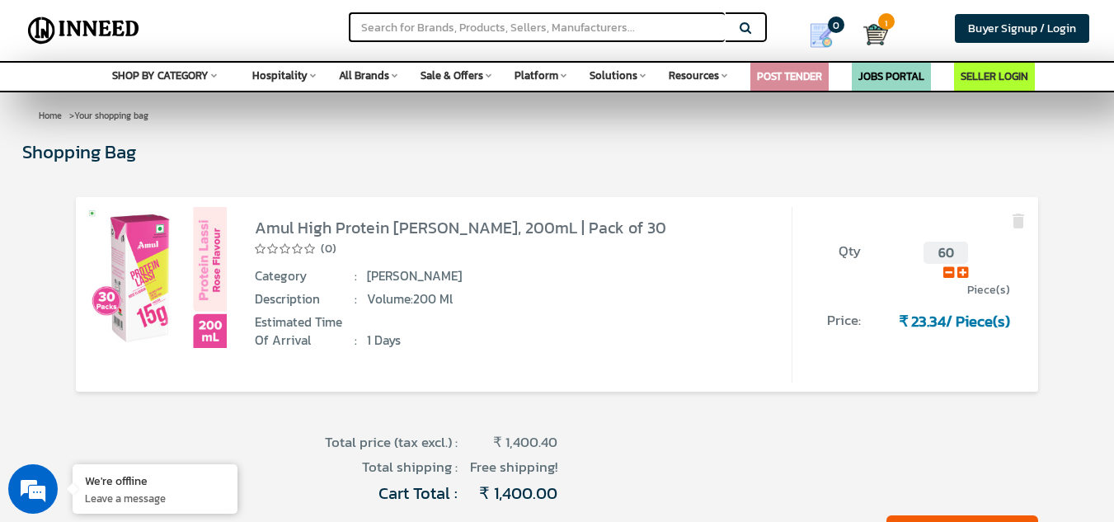
click at [945, 254] on input "60" at bounding box center [946, 253] width 45 height 22
click at [949, 276] on icon at bounding box center [949, 272] width 11 height 12
click at [946, 273] on icon at bounding box center [949, 272] width 11 height 12
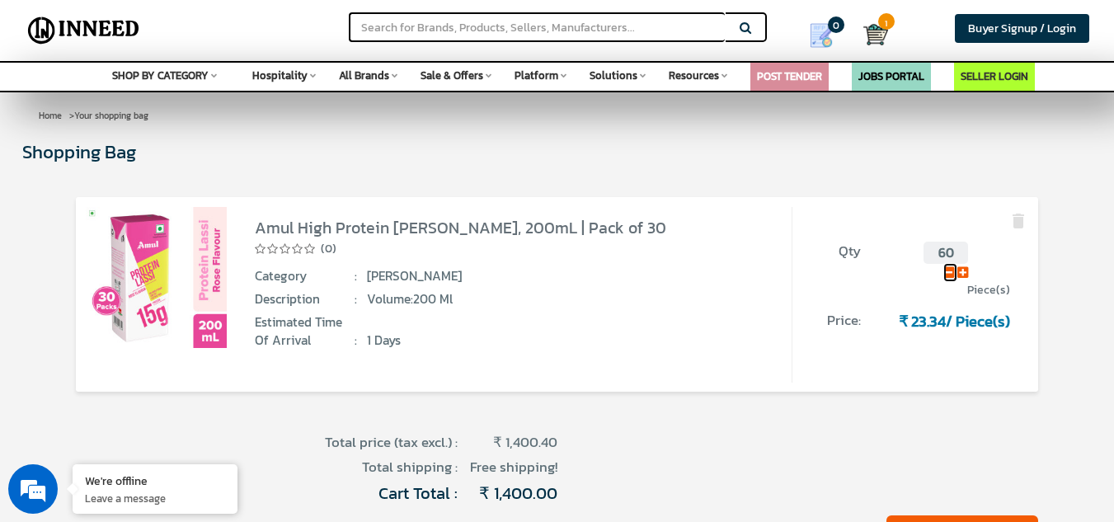
click at [946, 273] on icon at bounding box center [949, 272] width 11 height 12
